Goal: Task Accomplishment & Management: Manage account settings

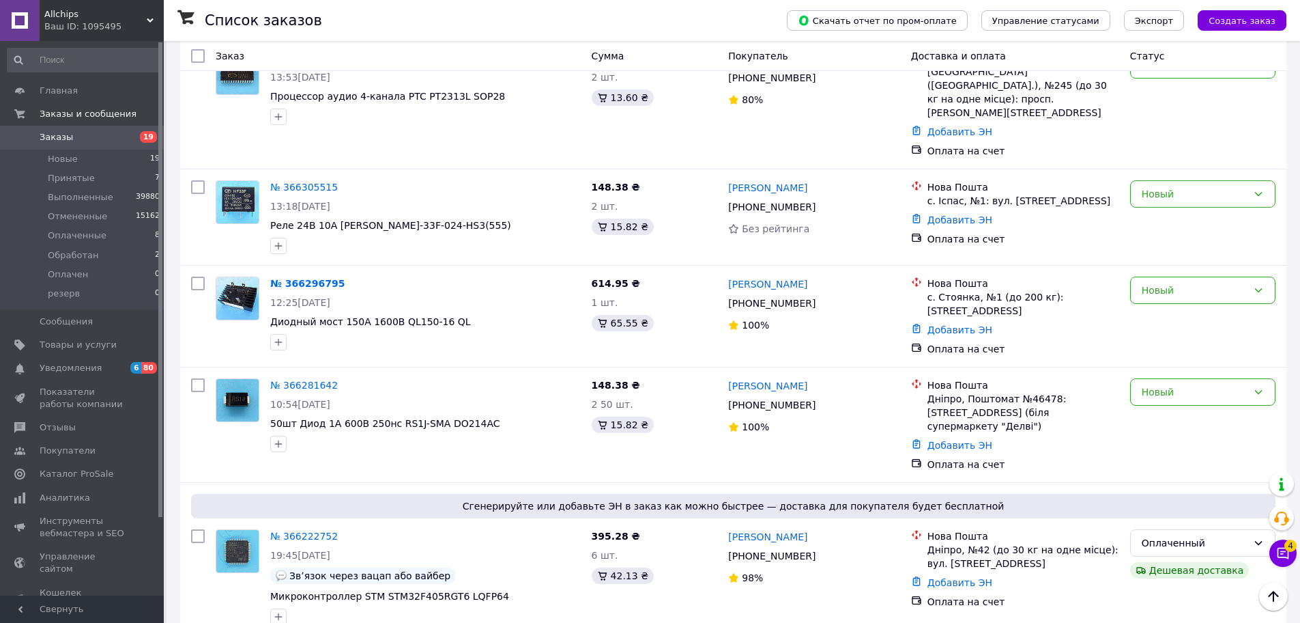
scroll to position [683, 0]
click at [91, 176] on li "Принятые 7" at bounding box center [84, 178] width 168 height 19
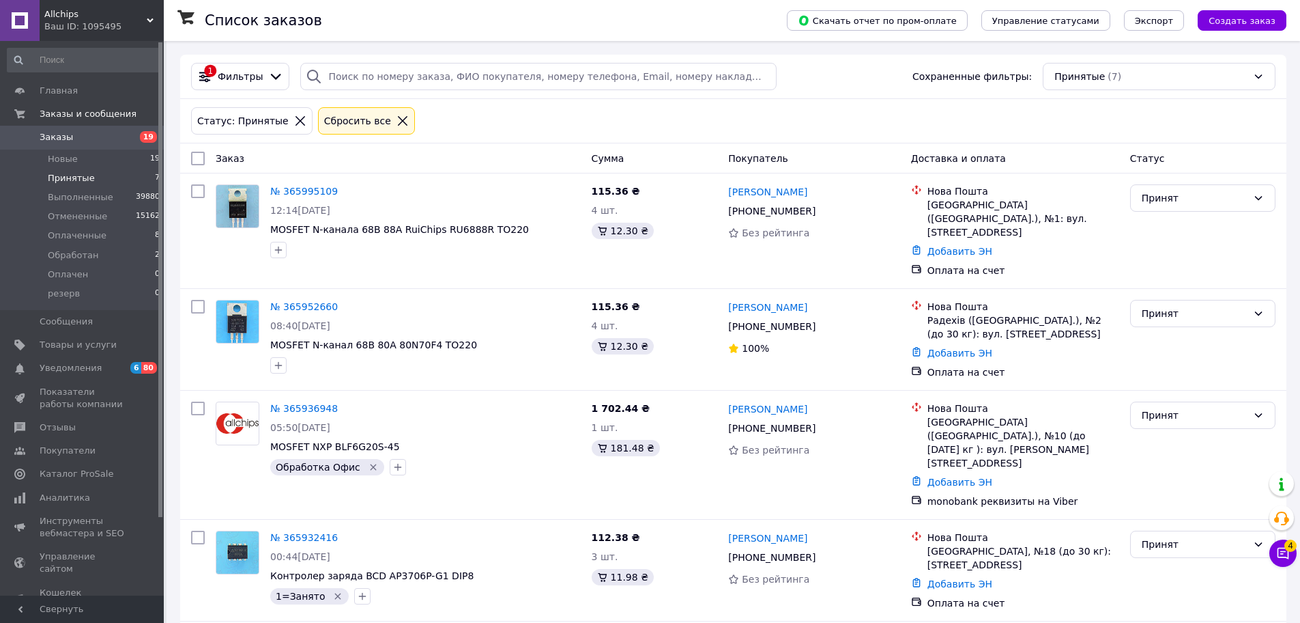
click at [94, 132] on span "Заказы" at bounding box center [83, 137] width 87 height 12
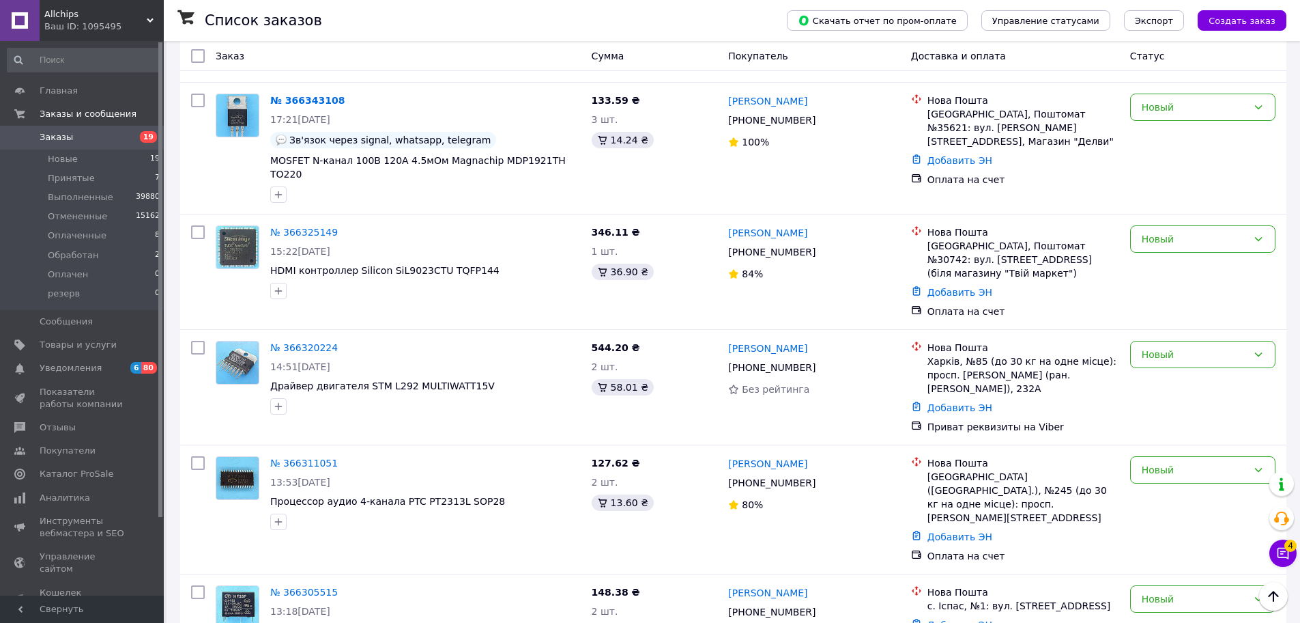
scroll to position [410, 0]
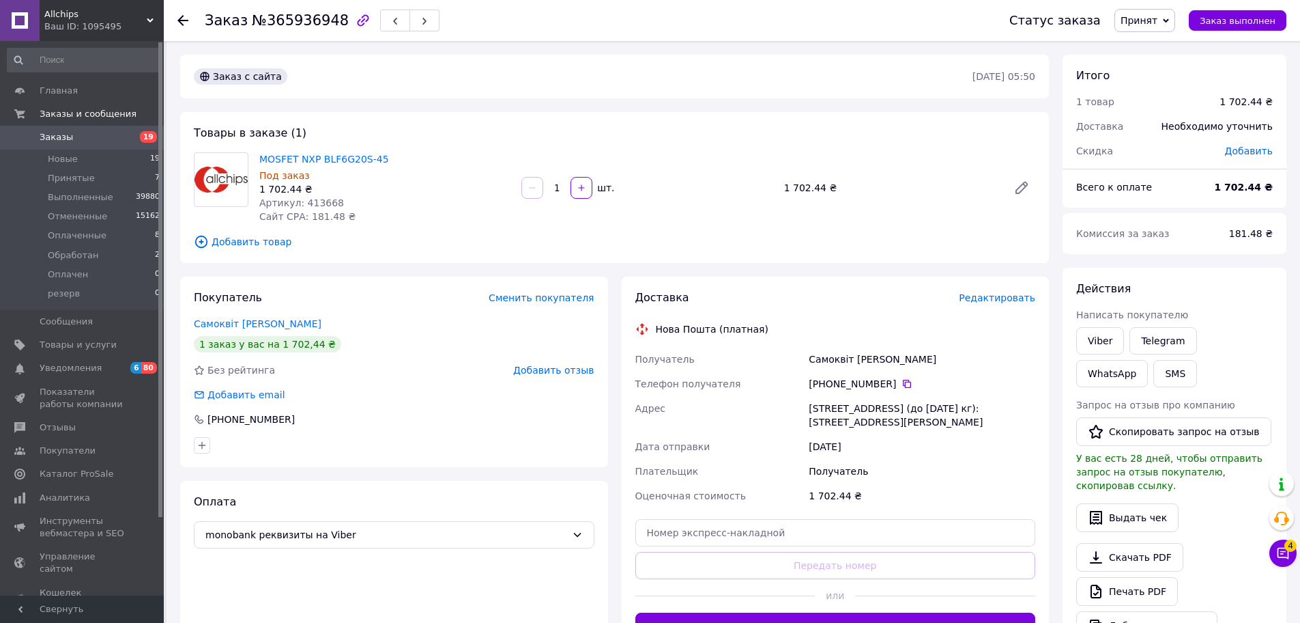
click at [326, 201] on span "Артикул: 413668" at bounding box center [301, 202] width 85 height 11
copy span "413668"
drag, startPoint x: 382, startPoint y: 157, endPoint x: 321, endPoint y: 154, distance: 61.5
click at [321, 154] on span "MOSFET NXP BLF6G20S-45" at bounding box center [384, 159] width 251 height 14
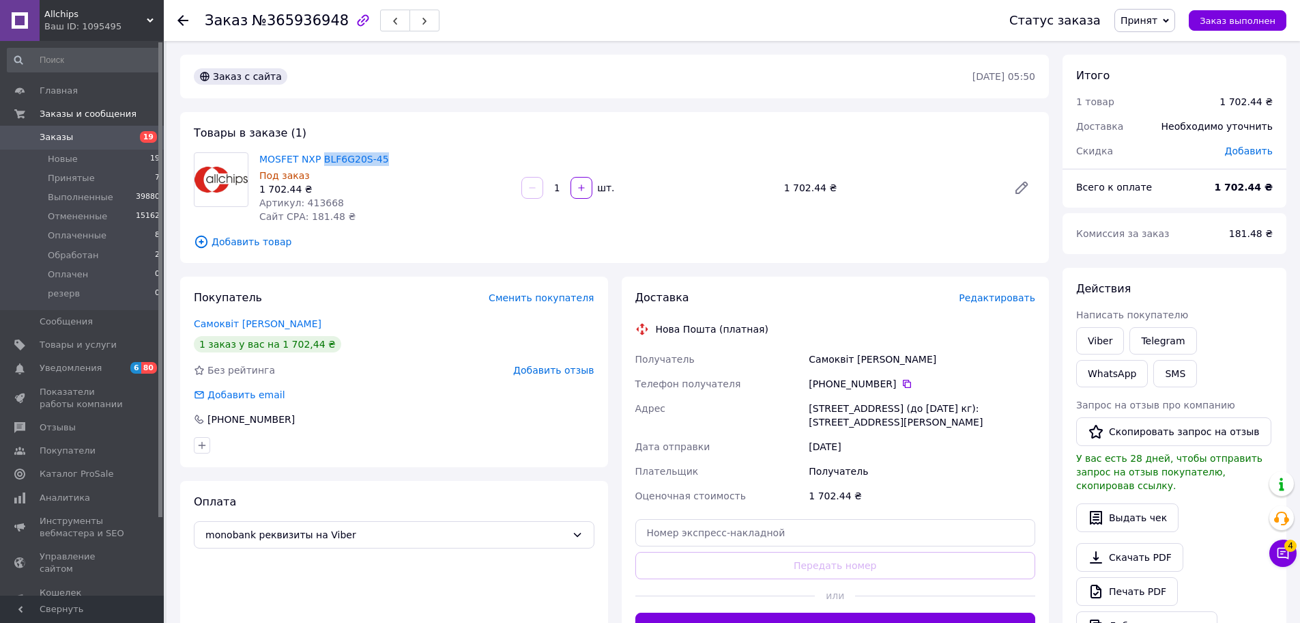
copy link "BLF6G20S-45"
click at [296, 16] on span "№365936948" at bounding box center [300, 20] width 97 height 16
copy span "365936948"
click at [311, 197] on span "Артикул: 413668" at bounding box center [301, 202] width 85 height 11
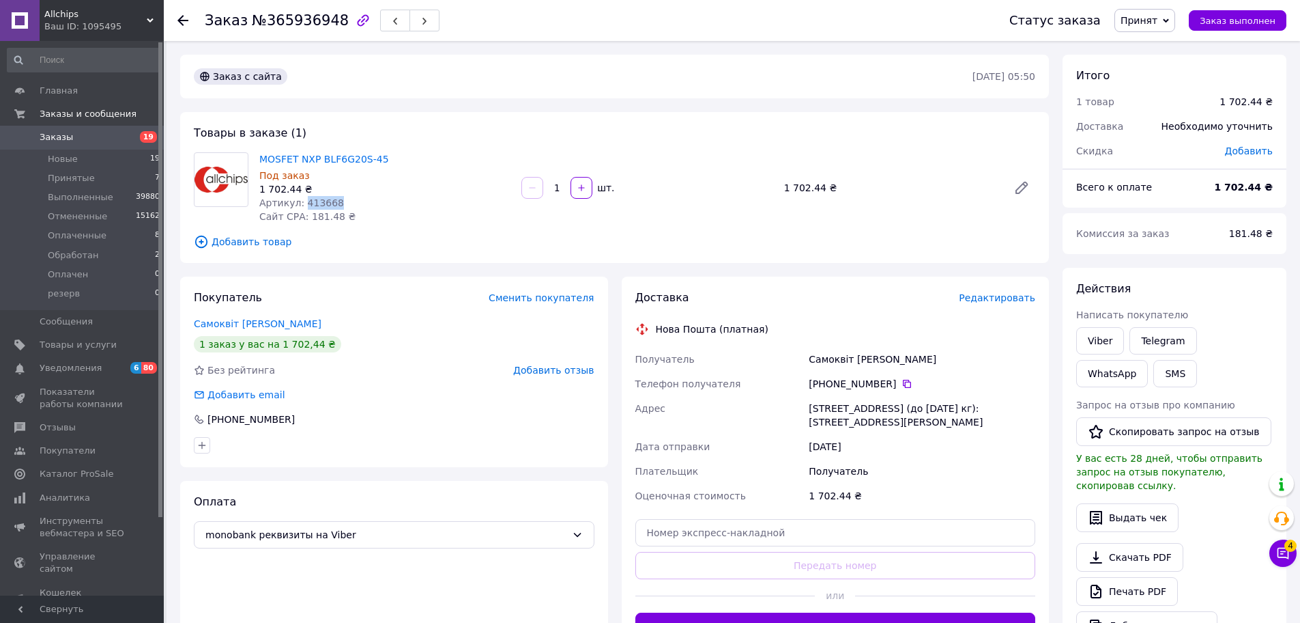
click at [311, 197] on span "Артикул: 413668" at bounding box center [301, 202] width 85 height 11
copy span "413668"
click at [289, 11] on div "Заказ №365936948" at bounding box center [322, 20] width 235 height 23
click at [291, 19] on span "№365936948" at bounding box center [300, 20] width 97 height 16
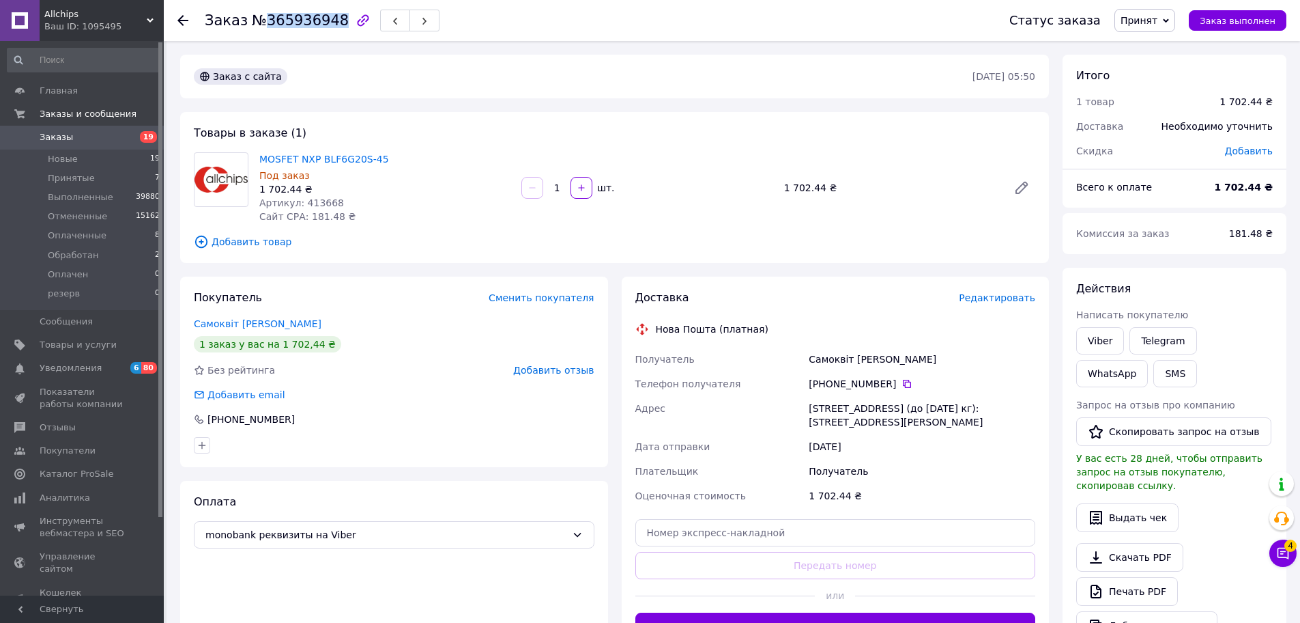
copy span "365936948"
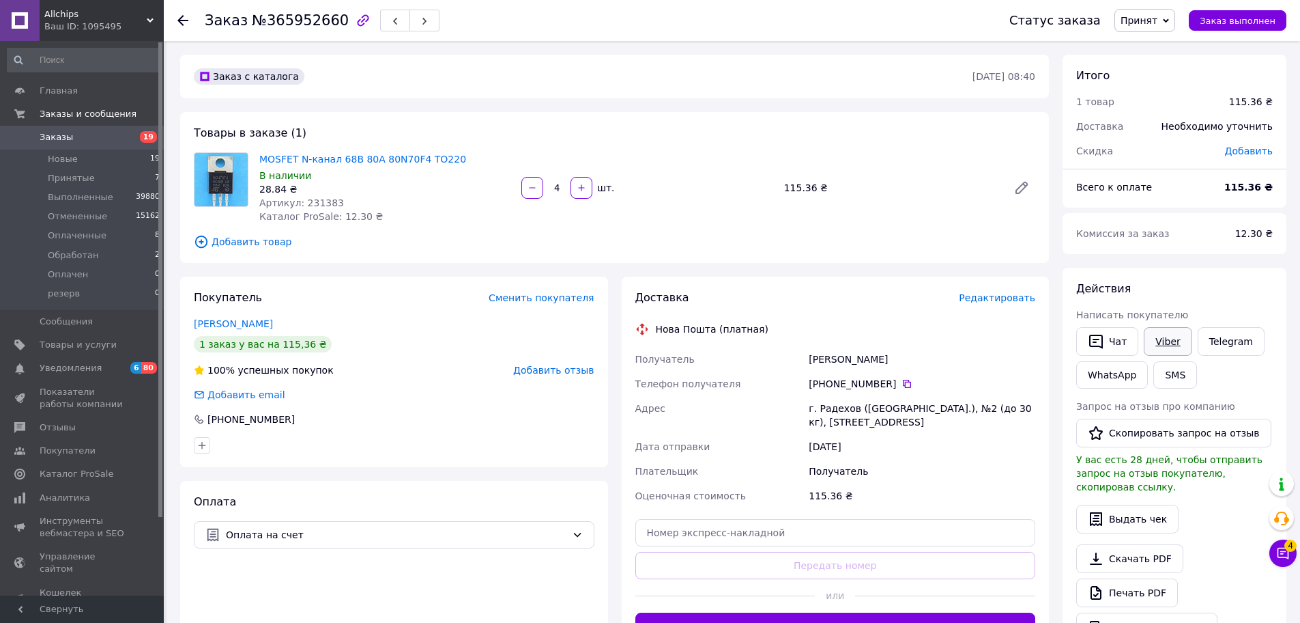
click at [1159, 339] on link "Viber" at bounding box center [1168, 341] width 48 height 29
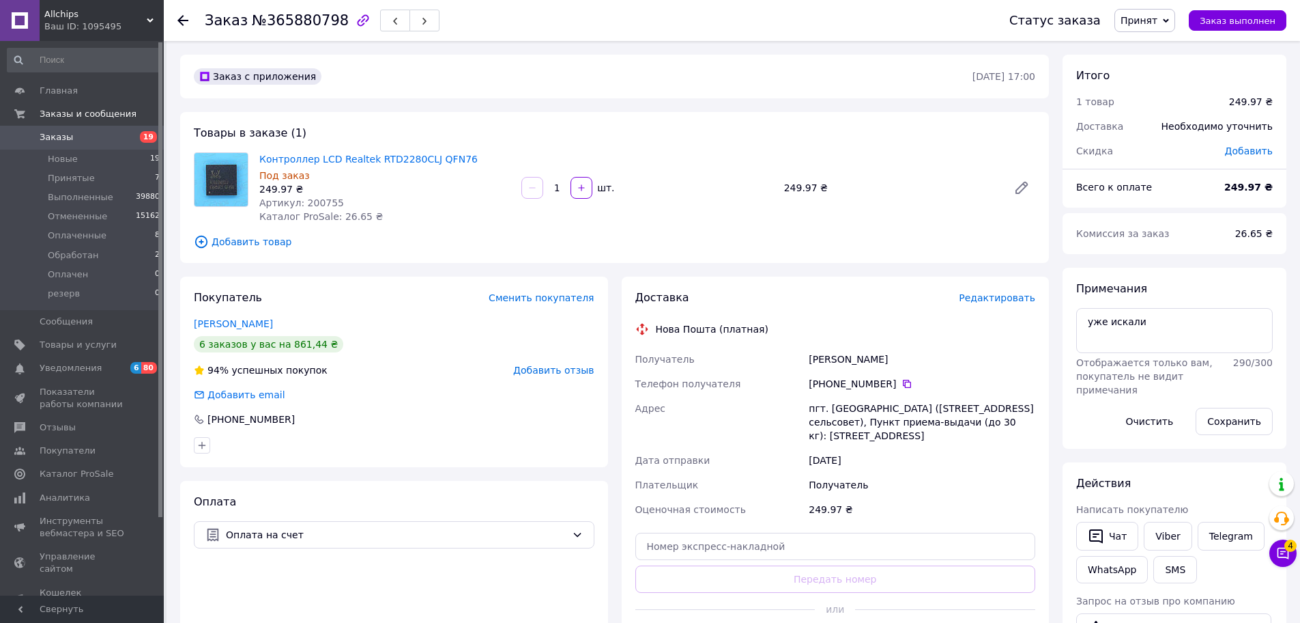
click at [315, 201] on span "Артикул: 200755" at bounding box center [301, 202] width 85 height 11
copy span "200755"
click at [303, 28] on span "№365880798" at bounding box center [300, 20] width 97 height 16
click at [303, 27] on span "№365880798" at bounding box center [300, 20] width 97 height 16
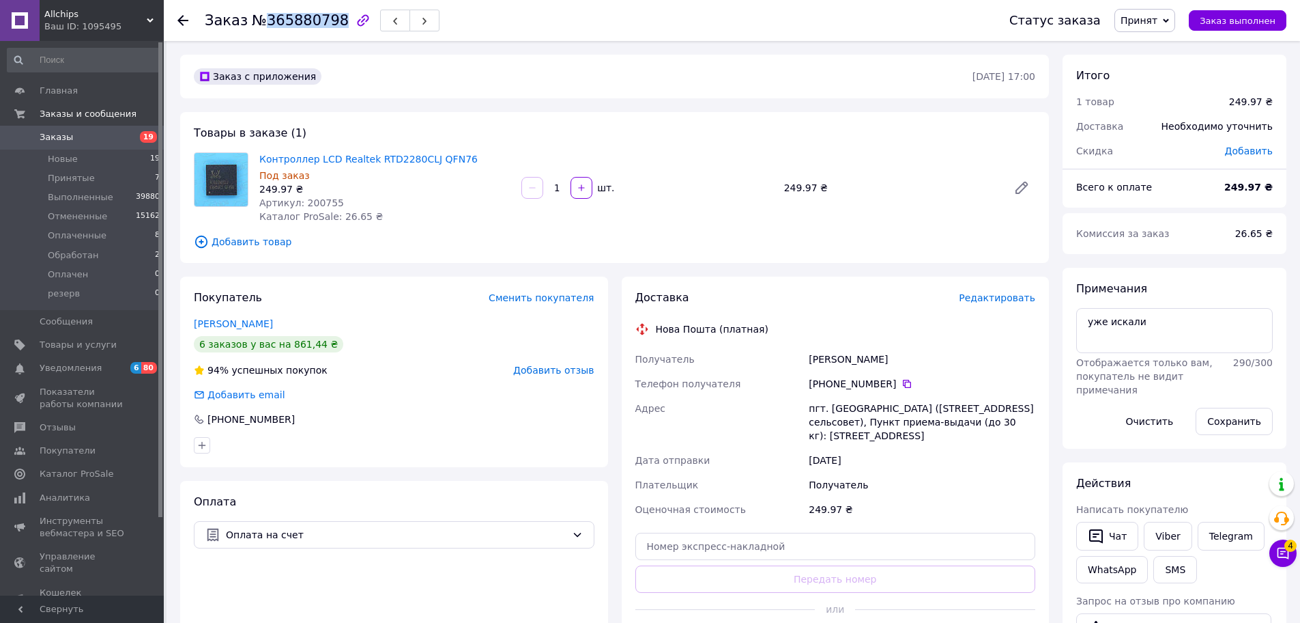
copy span "365880798"
